Goal: Task Accomplishment & Management: Complete application form

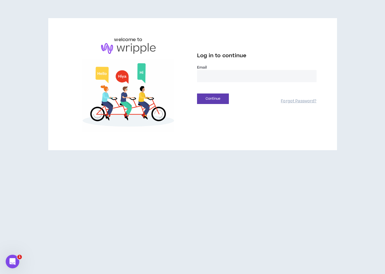
click at [208, 78] on input "email" at bounding box center [256, 76] width 119 height 12
type input "**********"
click at [222, 100] on button "Continue" at bounding box center [213, 99] width 32 height 10
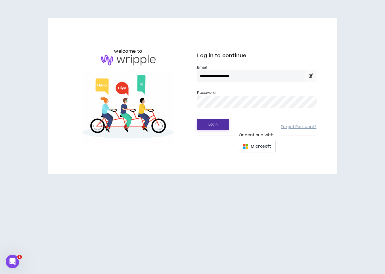
click at [210, 126] on button "Login" at bounding box center [213, 124] width 32 height 10
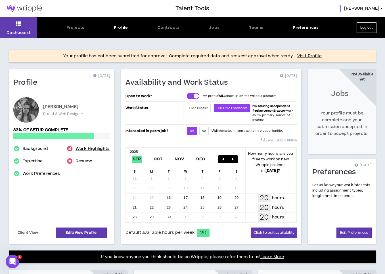
click at [86, 148] on link "Work Highlights" at bounding box center [92, 149] width 34 height 7
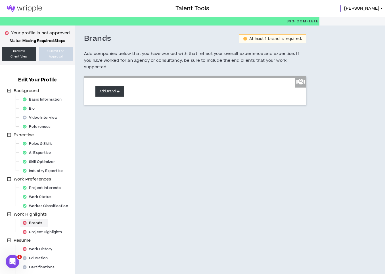
click at [115, 86] on button "Add Brand" at bounding box center [109, 91] width 28 height 10
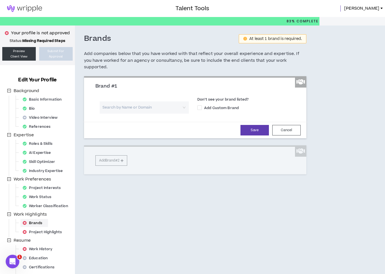
click at [133, 102] on input "search" at bounding box center [142, 108] width 79 height 12
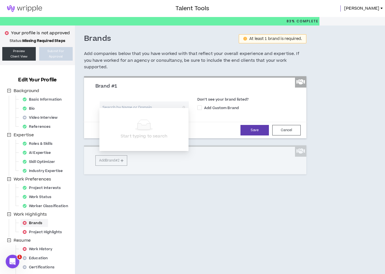
type input "R"
type input "roka"
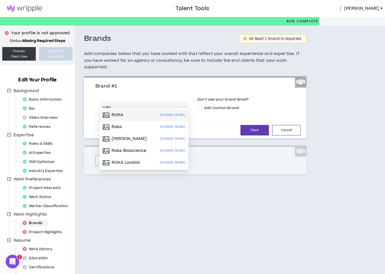
click at [175, 115] on p "[DOMAIN_NAME]" at bounding box center [172, 115] width 25 height 6
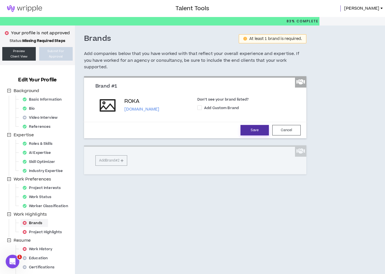
click at [262, 125] on button "Save" at bounding box center [254, 130] width 28 height 10
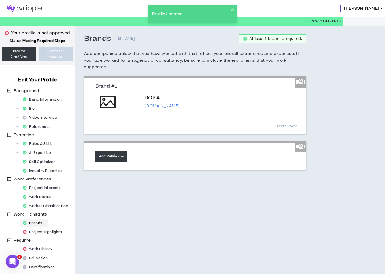
click at [113, 152] on button "Add Brand #2" at bounding box center [111, 156] width 32 height 10
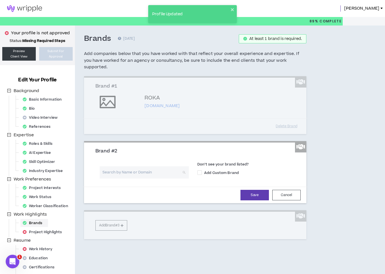
click at [117, 169] on input "search" at bounding box center [142, 173] width 79 height 12
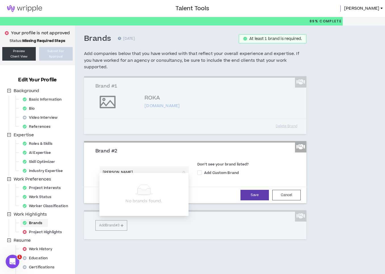
type input "[PERSON_NAME]"
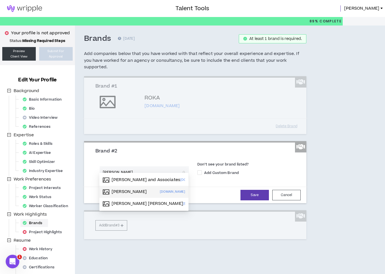
click at [123, 189] on p "[PERSON_NAME]" at bounding box center [128, 192] width 35 height 6
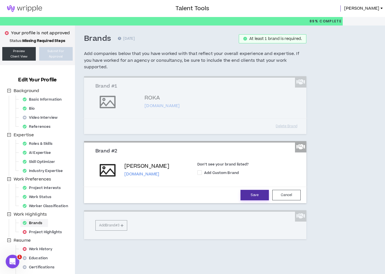
click at [253, 191] on button "Save" at bounding box center [254, 195] width 28 height 10
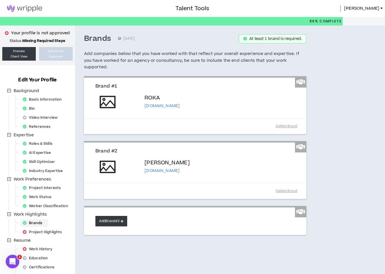
click at [111, 216] on button "Add Brand #3" at bounding box center [111, 221] width 32 height 10
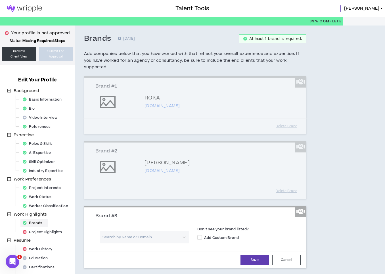
click at [117, 231] on input "search" at bounding box center [142, 237] width 79 height 12
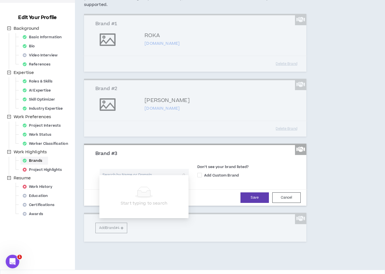
scroll to position [63, 0]
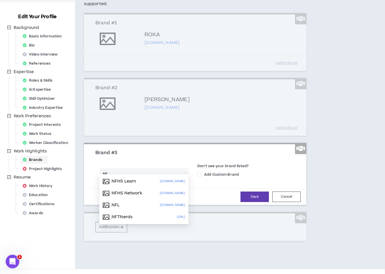
type input "NFL"
click at [170, 182] on div "NFL [DOMAIN_NAME]" at bounding box center [144, 181] width 82 height 9
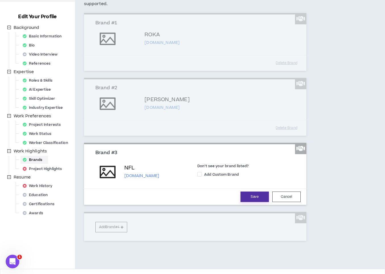
click at [253, 192] on button "Save" at bounding box center [254, 197] width 28 height 10
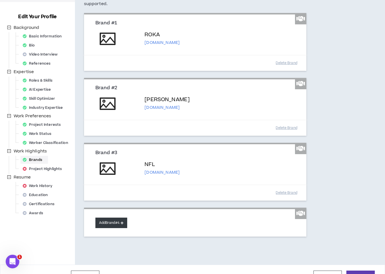
click at [119, 218] on button "Add Brand #4" at bounding box center [111, 223] width 32 height 10
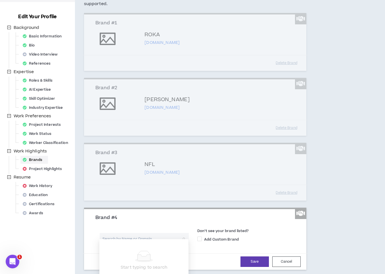
click at [123, 233] on input "search" at bounding box center [142, 239] width 79 height 12
type input "The Hollywood Reporter"
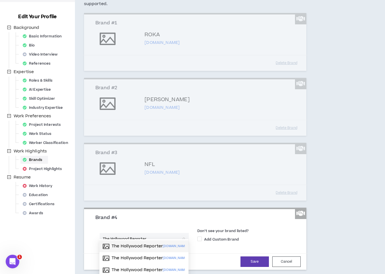
click at [138, 245] on p "The Hollywood Reporter" at bounding box center [136, 247] width 51 height 6
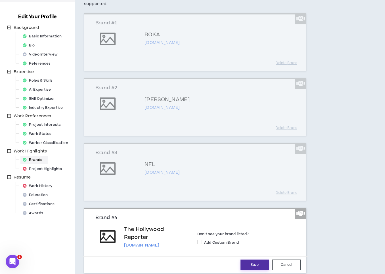
click at [250, 260] on button "Save" at bounding box center [254, 265] width 28 height 10
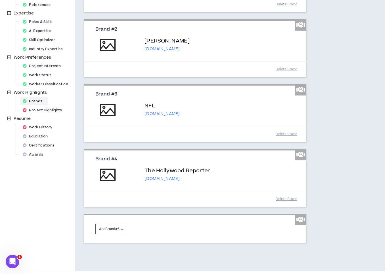
scroll to position [130, 0]
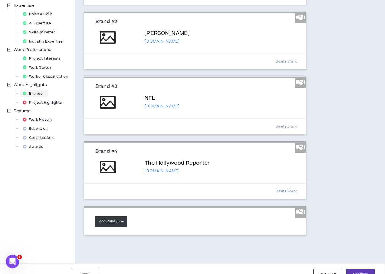
click at [110, 216] on button "Add Brand #5" at bounding box center [111, 221] width 32 height 10
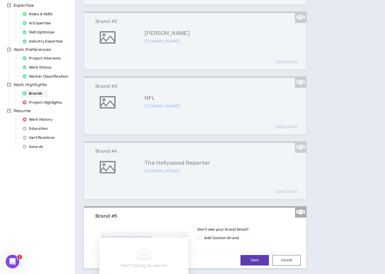
click at [125, 232] on input "search" at bounding box center [142, 238] width 79 height 12
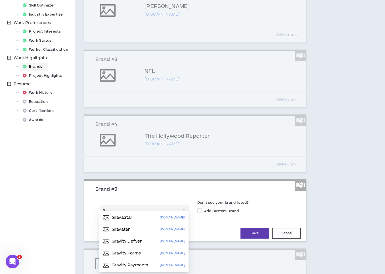
scroll to position [180, 0]
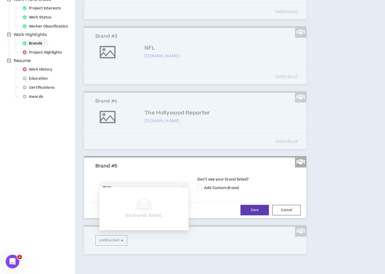
type input "Grav"
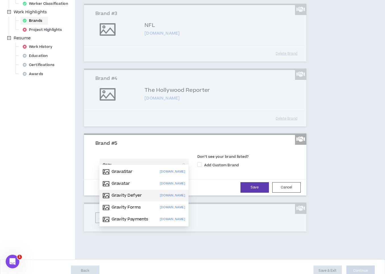
scroll to position [203, 0]
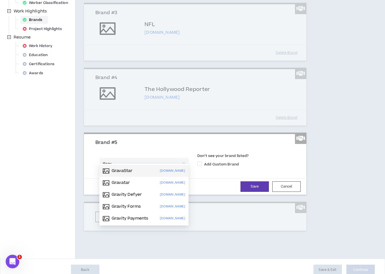
drag, startPoint x: 118, startPoint y: 157, endPoint x: 103, endPoint y: 157, distance: 15.0
click at [103, 158] on input "Grav" at bounding box center [142, 164] width 79 height 12
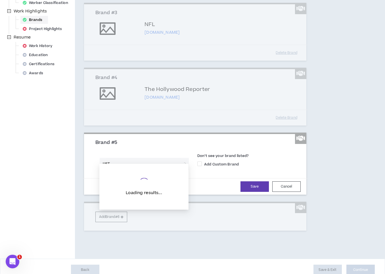
type input "USTA"
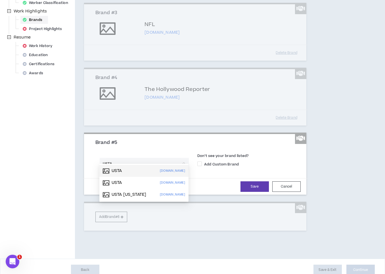
click at [129, 170] on div "USTA [DOMAIN_NAME]" at bounding box center [144, 171] width 82 height 9
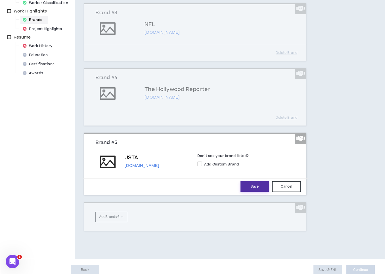
drag, startPoint x: 259, startPoint y: 180, endPoint x: 179, endPoint y: 198, distance: 82.3
click at [259, 182] on button "Save" at bounding box center [254, 187] width 28 height 10
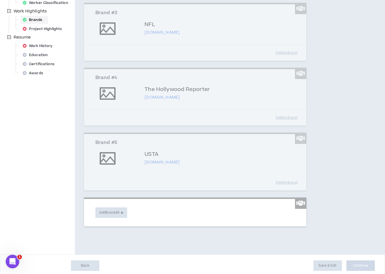
scroll to position [199, 0]
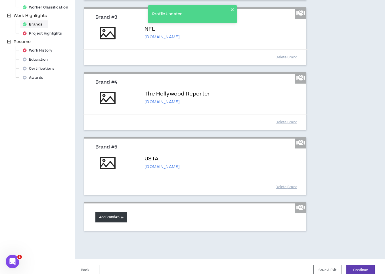
click at [111, 212] on button "Add Brand #6" at bounding box center [111, 217] width 32 height 10
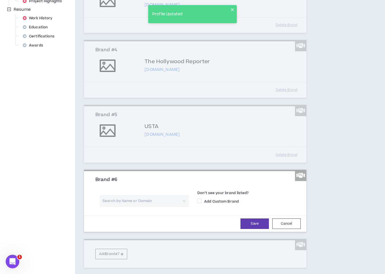
scroll to position [233, 0]
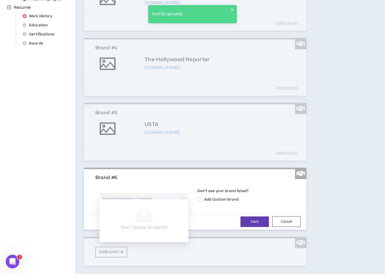
click at [129, 195] on input "search" at bounding box center [142, 199] width 79 height 12
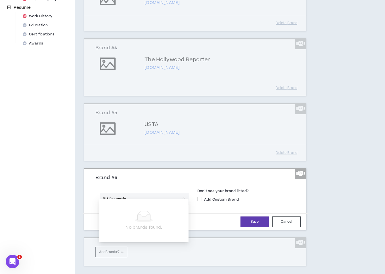
type input "BH Cosmetics"
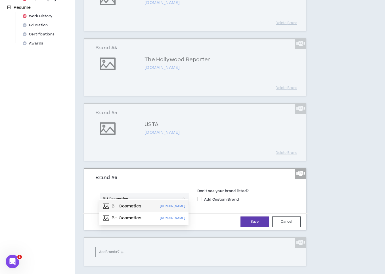
click at [135, 208] on p "BH Cosmetics" at bounding box center [126, 207] width 30 height 6
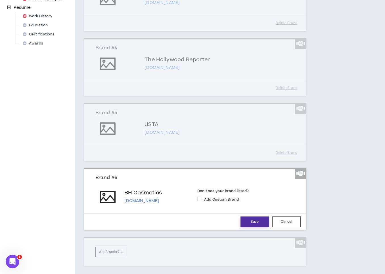
click at [254, 217] on button "Save" at bounding box center [254, 222] width 28 height 10
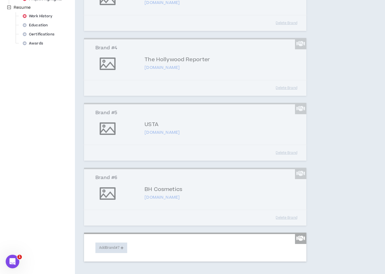
scroll to position [264, 0]
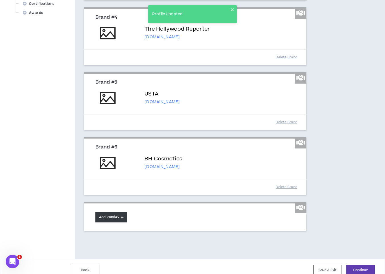
click at [112, 212] on button "Add Brand #7" at bounding box center [111, 217] width 32 height 10
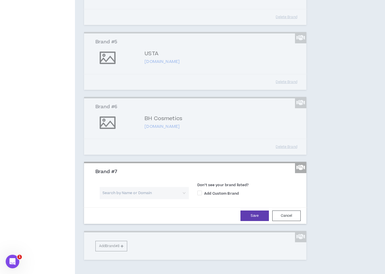
scroll to position [311, 0]
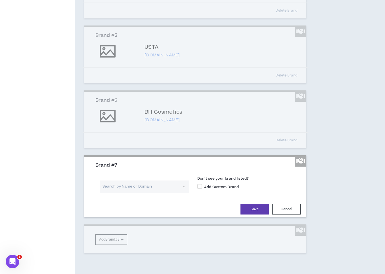
click at [113, 182] on input "search" at bounding box center [142, 187] width 79 height 12
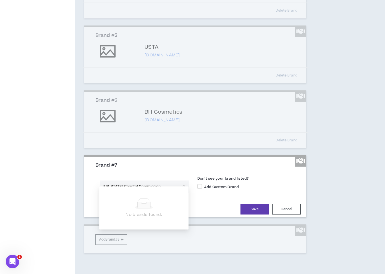
drag, startPoint x: 159, startPoint y: 180, endPoint x: 123, endPoint y: 179, distance: 36.9
click at [123, 181] on input "[US_STATE] Coastal Commission" at bounding box center [142, 187] width 79 height 12
type input "[US_STATE] coastal com"
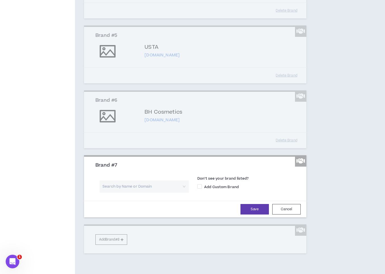
click at [122, 181] on input "search" at bounding box center [142, 187] width 79 height 12
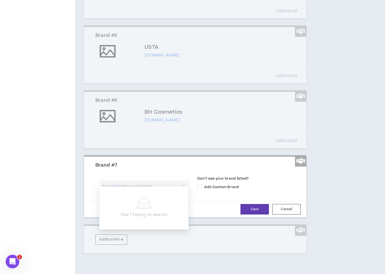
paste input "[US_STATE] Natural Resources Agency"
type input "[US_STATE] Natural Resources Agency"
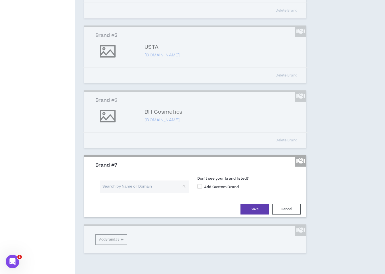
click at [124, 181] on input "search" at bounding box center [142, 187] width 79 height 12
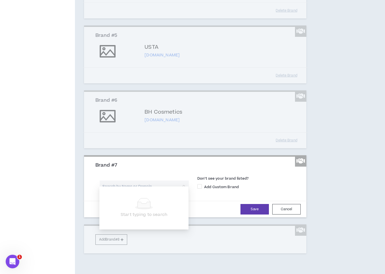
paste input "[DOMAIN_NAME]"
type input "[DOMAIN_NAME]"
drag, startPoint x: 127, startPoint y: 179, endPoint x: 94, endPoint y: 180, distance: 32.9
click at [94, 181] on div "[DOMAIN_NAME] Search by Name or Domain" at bounding box center [144, 189] width 106 height 16
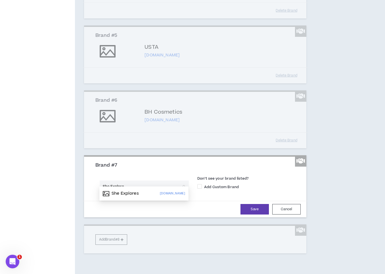
type input "She Explores"
click at [122, 190] on div "She Explores" at bounding box center [121, 193] width 36 height 9
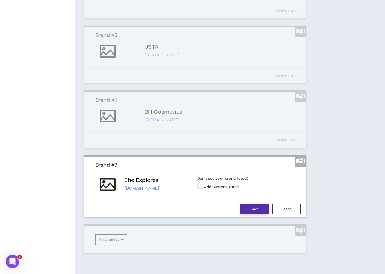
click at [256, 204] on button "Save" at bounding box center [254, 209] width 28 height 10
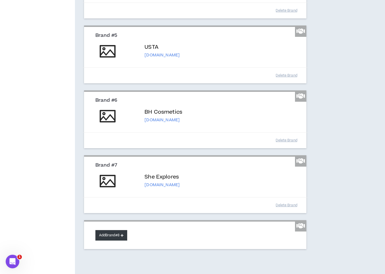
click at [116, 230] on button "Add Brand #8" at bounding box center [111, 235] width 32 height 10
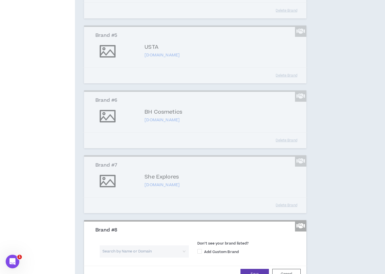
click at [125, 246] on input "search" at bounding box center [142, 252] width 79 height 12
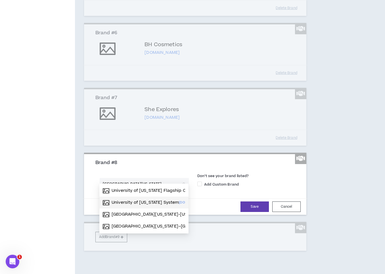
scroll to position [398, 0]
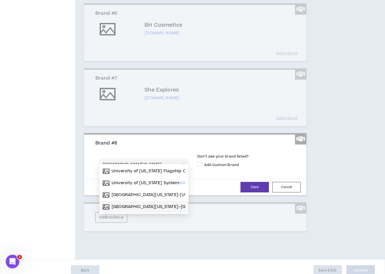
type input "[GEOGRAPHIC_DATA][US_STATE]"
click at [149, 184] on p "University of [US_STATE] System" at bounding box center [144, 183] width 67 height 6
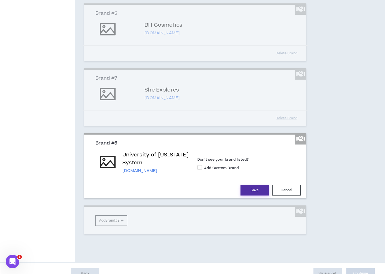
click at [254, 185] on button "Save" at bounding box center [254, 190] width 28 height 10
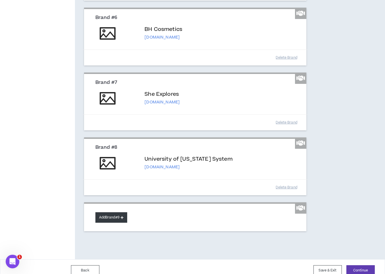
click at [113, 212] on button "Add Brand #9" at bounding box center [111, 217] width 32 height 10
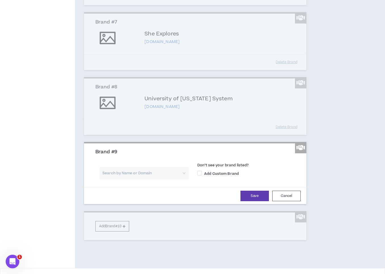
scroll to position [463, 0]
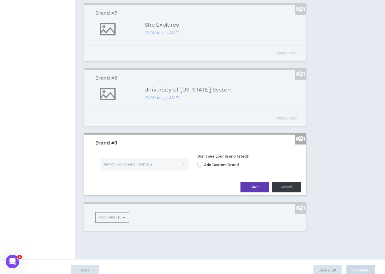
click at [288, 182] on button "Cancel" at bounding box center [286, 187] width 28 height 10
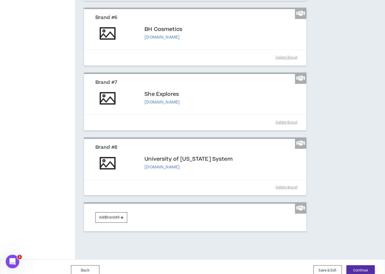
click at [355, 266] on button "Continue" at bounding box center [360, 271] width 28 height 10
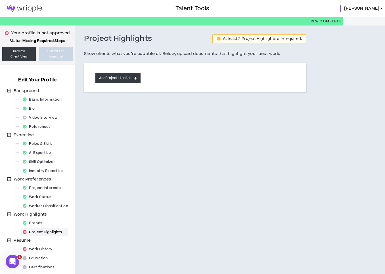
click at [104, 77] on button "Add Project Highlight" at bounding box center [117, 78] width 45 height 10
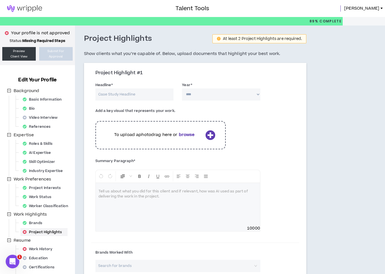
click at [209, 135] on icon at bounding box center [210, 135] width 10 height 10
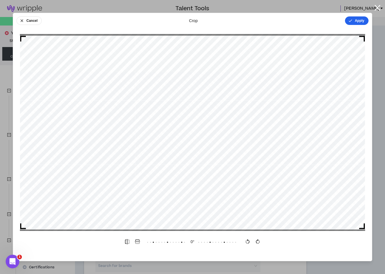
click at [359, 20] on button "Apply" at bounding box center [357, 20] width 24 height 9
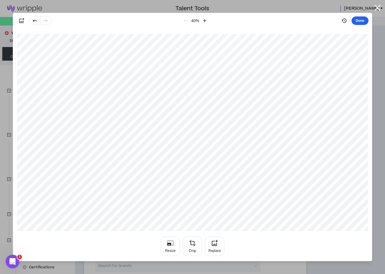
click at [358, 21] on button "Done" at bounding box center [359, 20] width 17 height 9
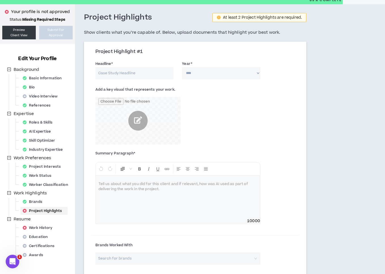
scroll to position [30, 0]
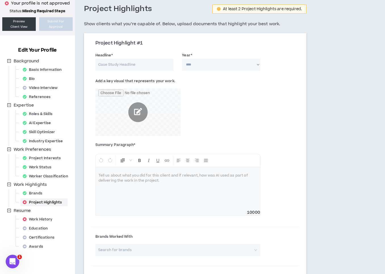
click at [139, 115] on input "file" at bounding box center [137, 113] width 85 height 48
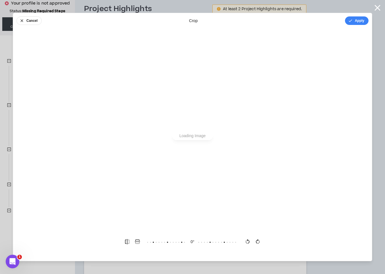
scroll to position [0, 0]
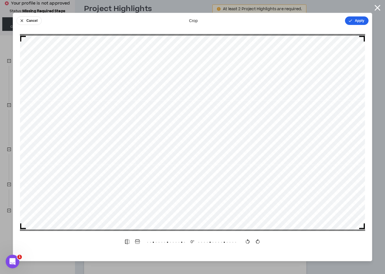
click at [360, 20] on button "Apply" at bounding box center [357, 20] width 24 height 9
